Goal: Navigation & Orientation: Find specific page/section

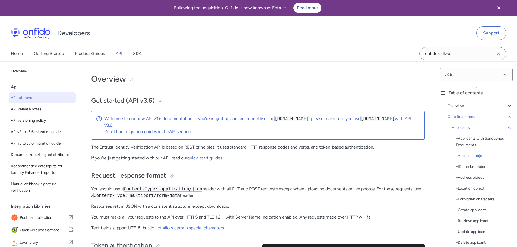
select select "http"
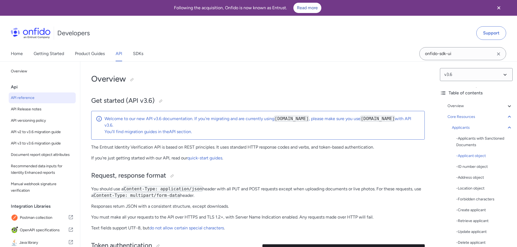
select select "http"
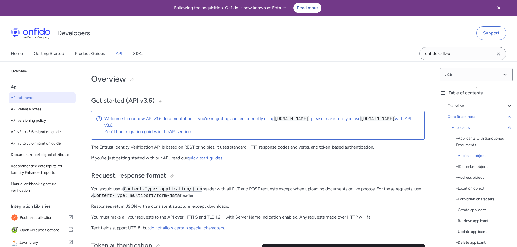
select select "http"
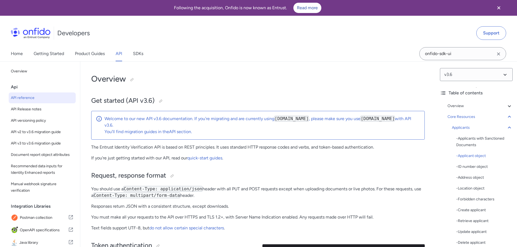
select select "http"
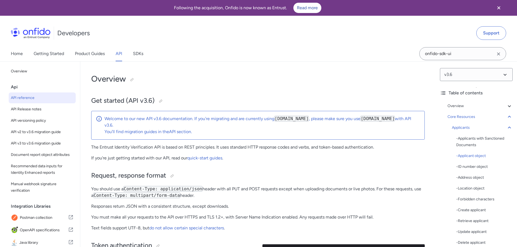
select select "http"
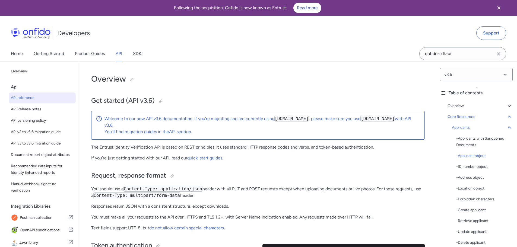
select select "http"
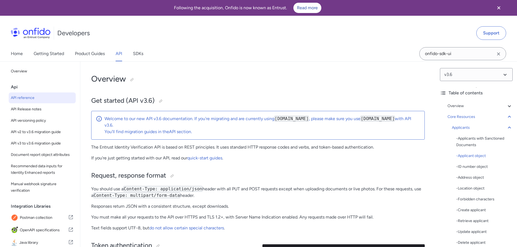
select select "http"
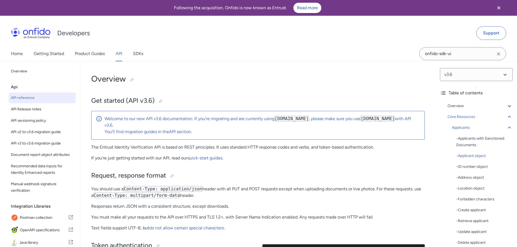
select select "http"
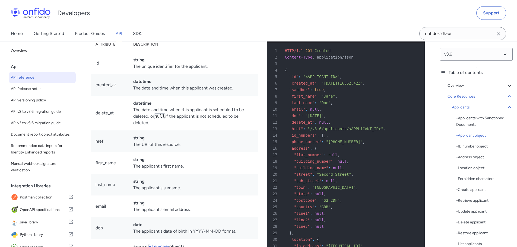
scroll to position [52, 0]
